Goal: Navigation & Orientation: Find specific page/section

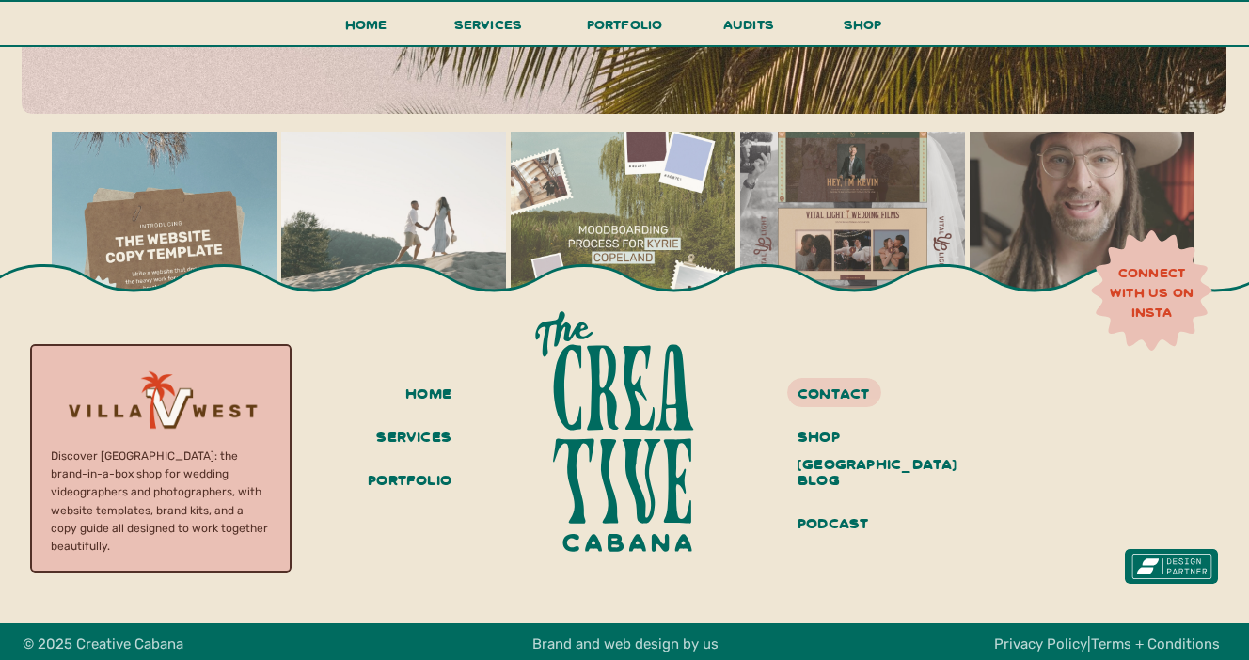
scroll to position [8232, 0]
click at [381, 438] on h3 "services" at bounding box center [411, 438] width 82 height 32
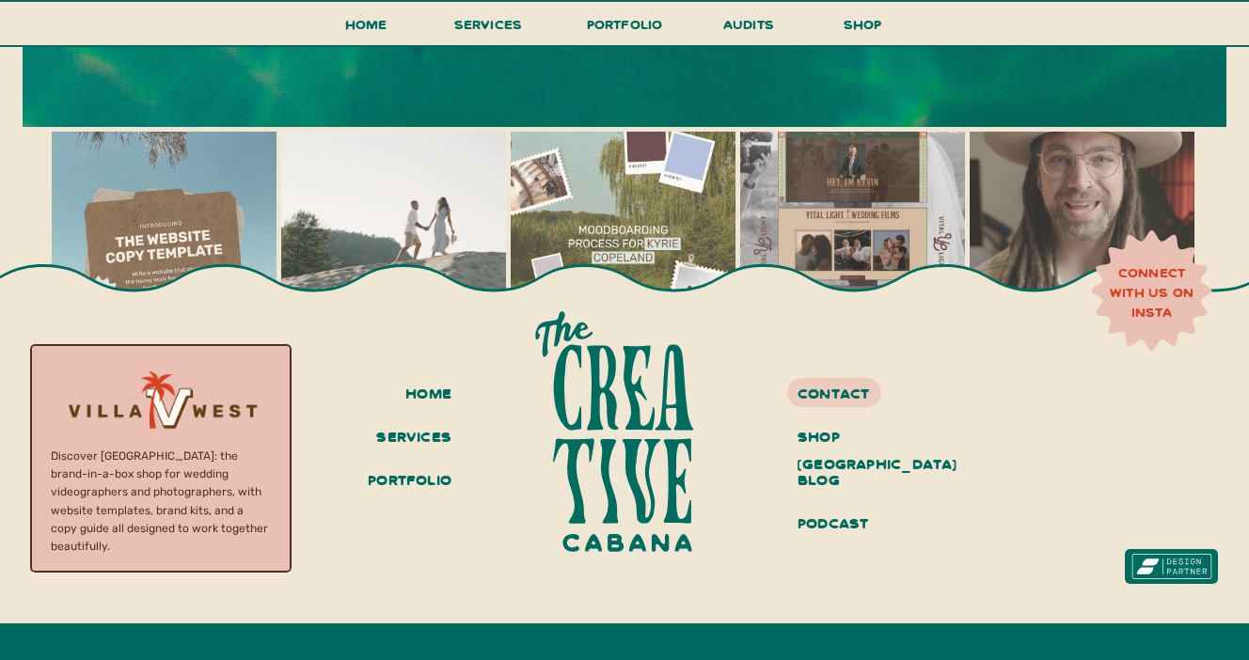
scroll to position [10596, 0]
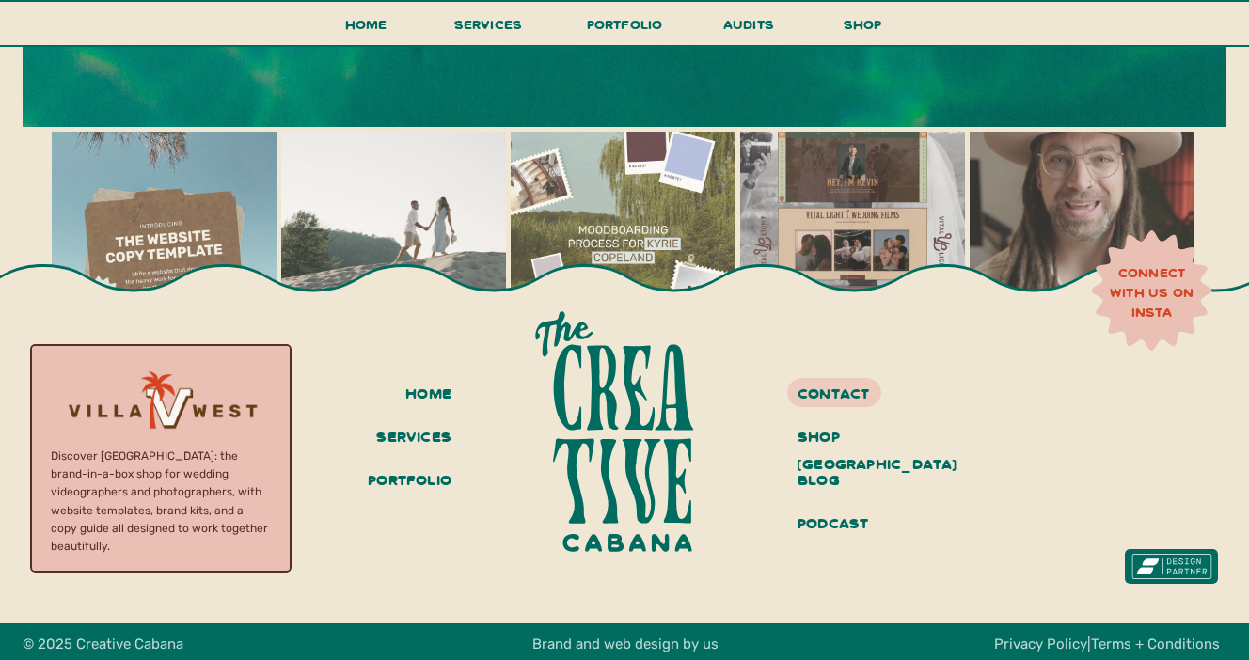
click at [169, 396] on div at bounding box center [160, 408] width 261 height 241
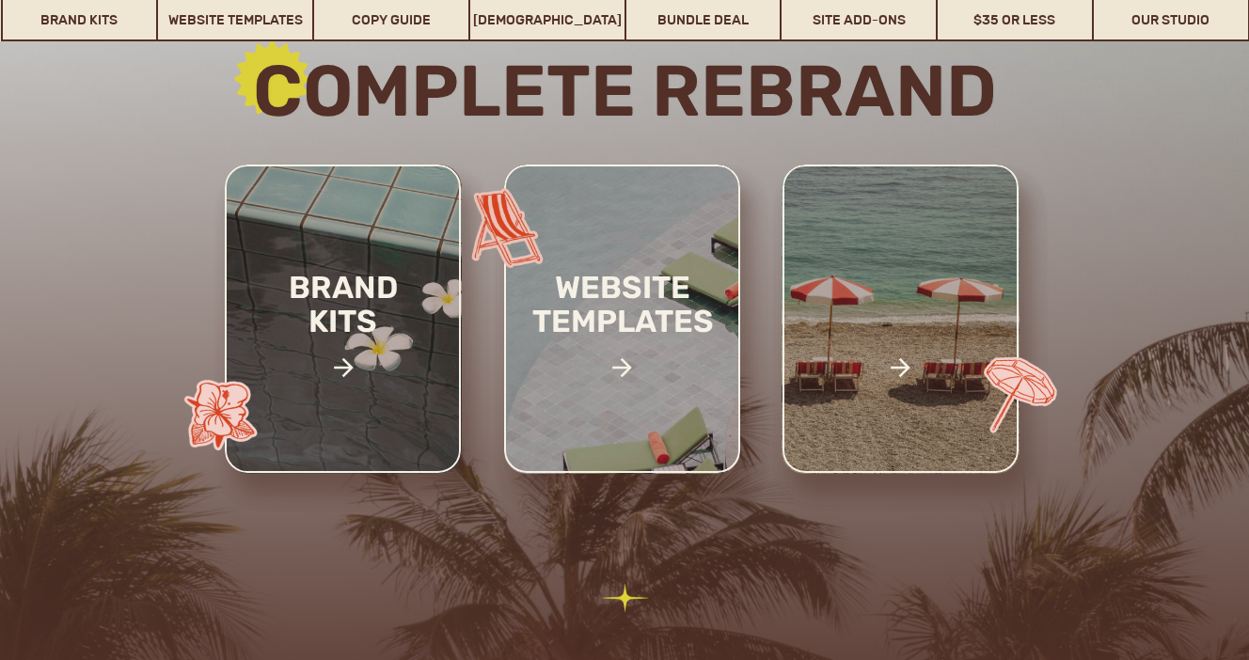
scroll to position [277, 0]
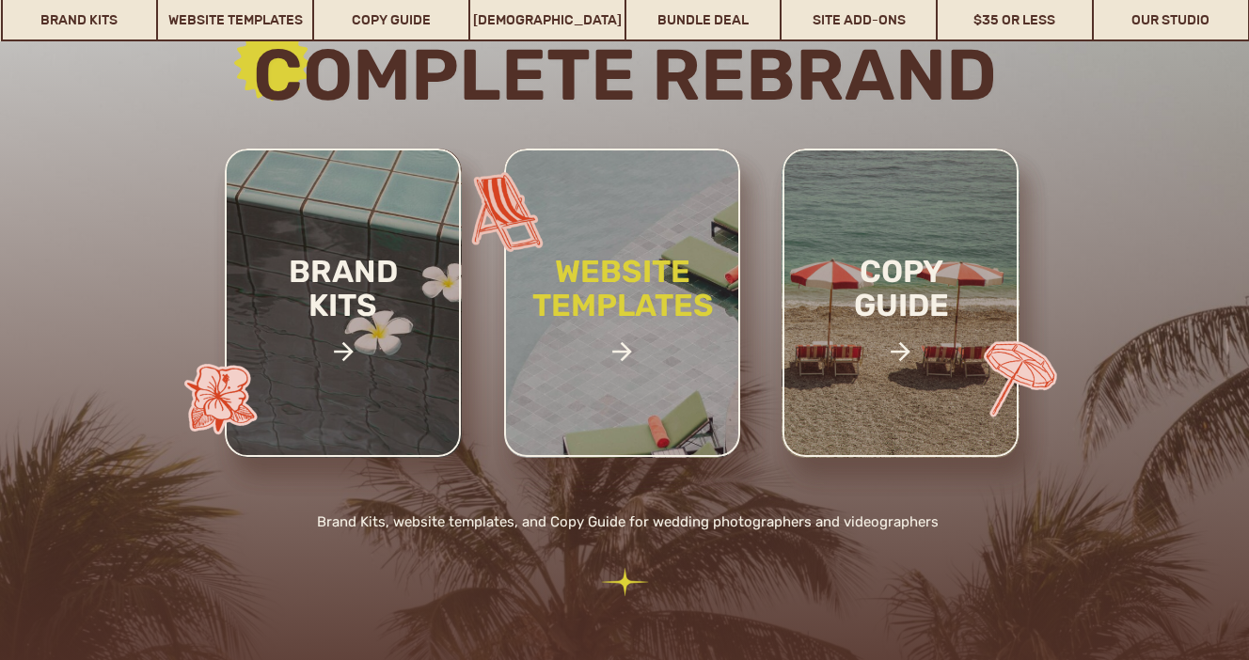
click at [564, 337] on h2 "website templates" at bounding box center [623, 309] width 247 height 108
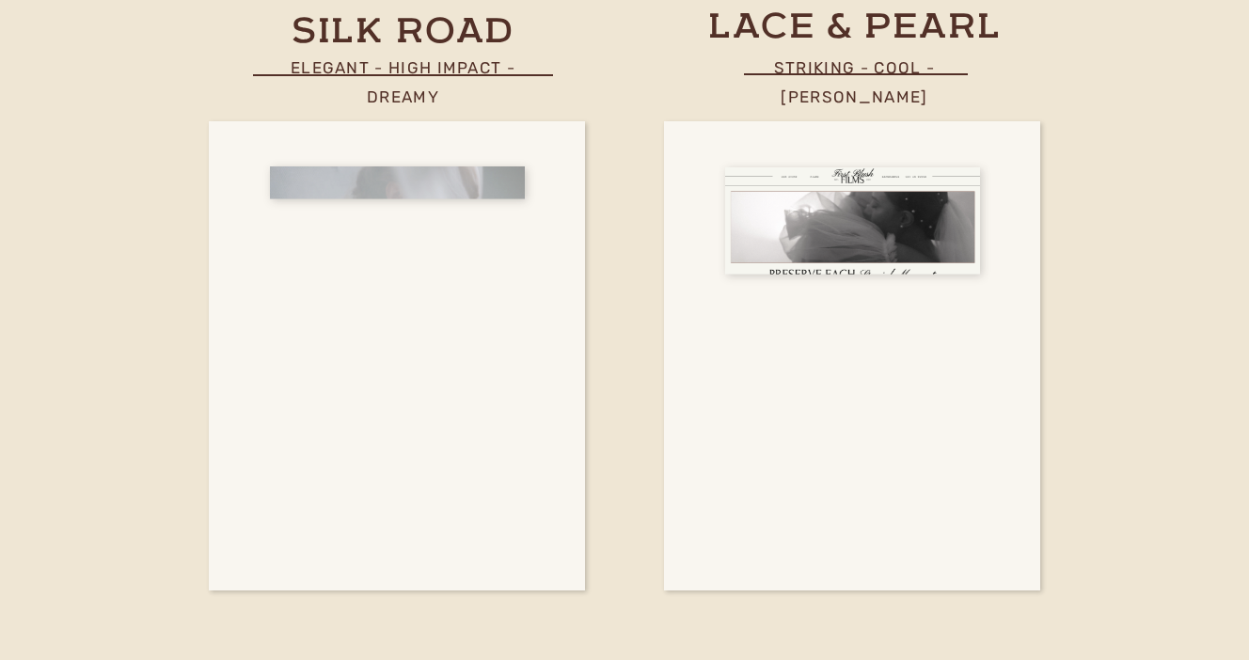
scroll to position [6889, 0]
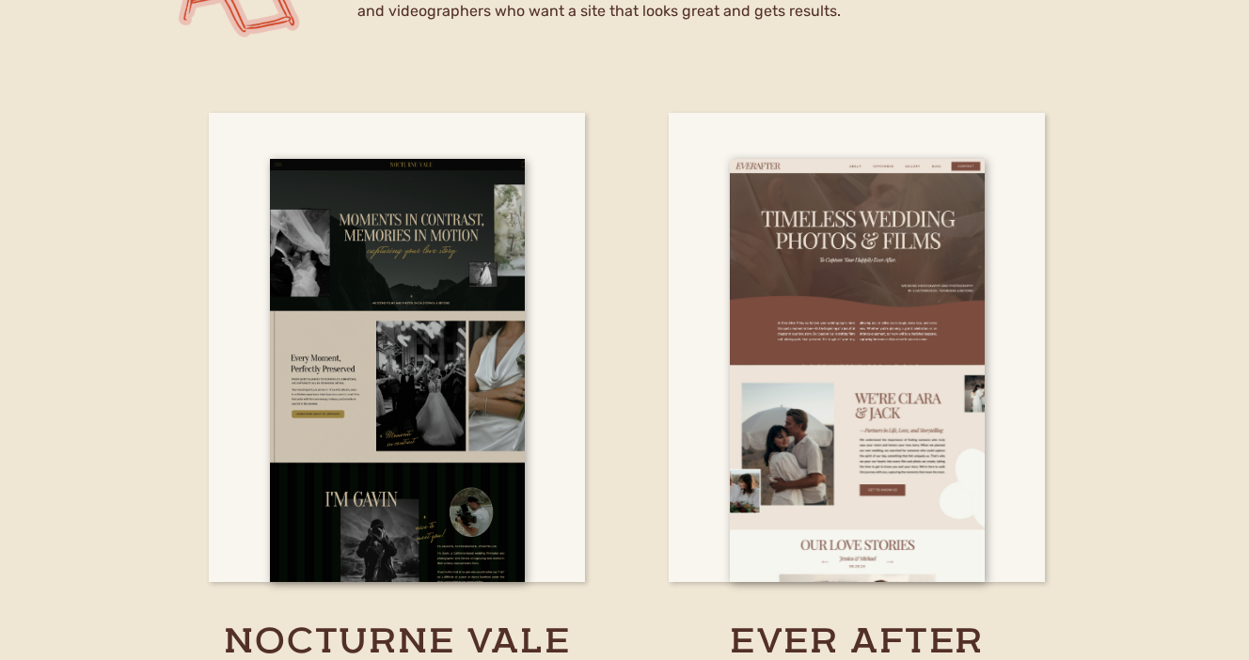
scroll to position [5588, 0]
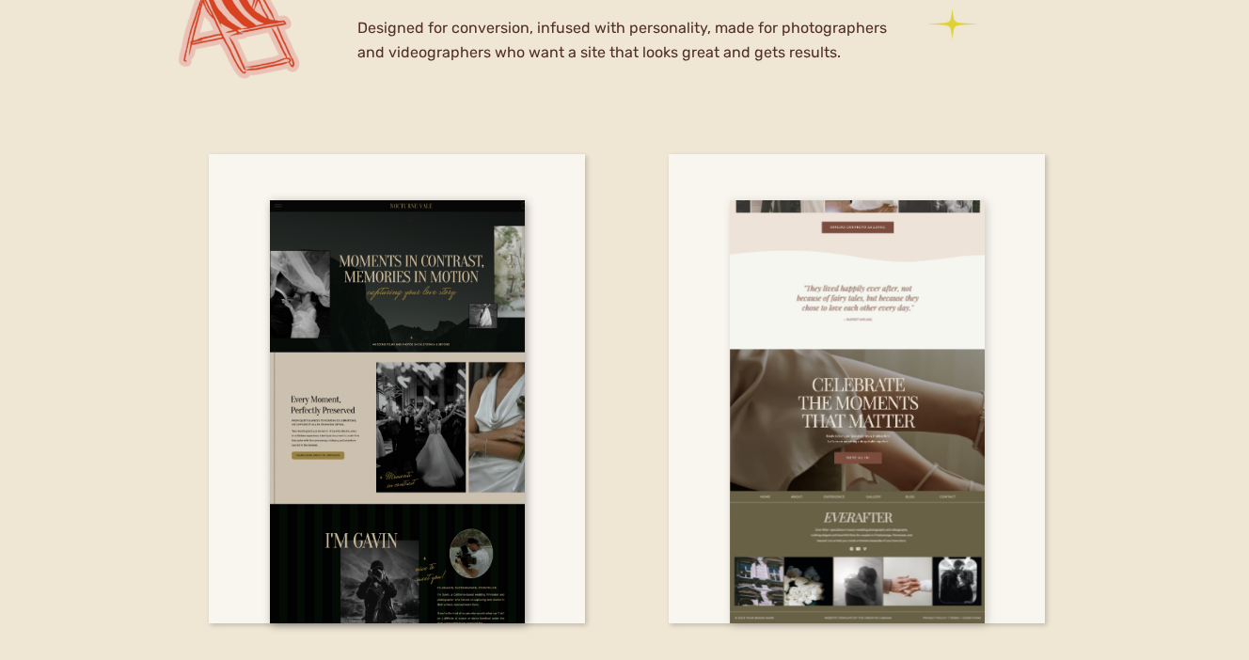
click at [804, 285] on div at bounding box center [857, 411] width 255 height 423
